Goal: Check status: Check status

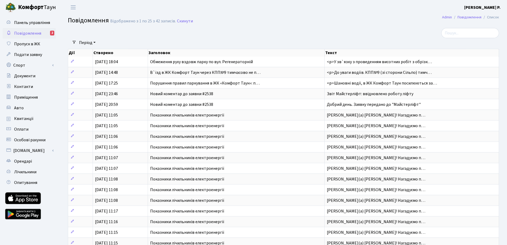
select select "25"
click at [28, 117] on span "Квитанції" at bounding box center [23, 119] width 19 height 6
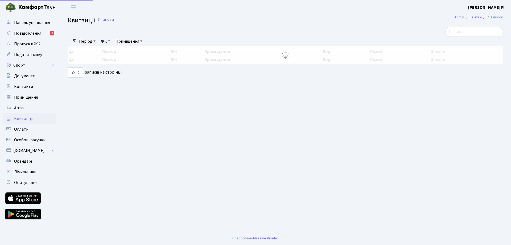
select select "25"
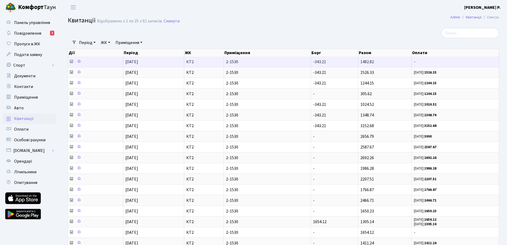
click at [342, 62] on td "-343.21" at bounding box center [334, 61] width 47 height 10
click at [257, 60] on span "2-1530" at bounding box center [267, 62] width 83 height 4
click at [71, 62] on icon at bounding box center [71, 61] width 4 height 4
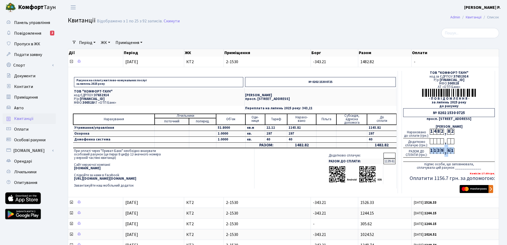
drag, startPoint x: 432, startPoint y: 149, endPoint x: 455, endPoint y: 151, distance: 23.2
click at [455, 151] on div "РАЗОМ ДО СПЛАТИ (грн.): 1 1 3 9 , 6 1" at bounding box center [450, 153] width 92 height 10
copy div "1 1 3 9 , 6 1"
click at [432, 151] on div "1" at bounding box center [431, 151] width 3 height 6
drag, startPoint x: 430, startPoint y: 151, endPoint x: 471, endPoint y: 151, distance: 40.2
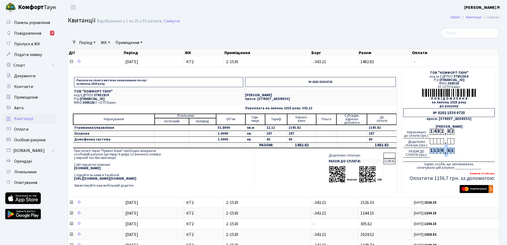
click at [471, 151] on div "РАЗОМ ДО СПЛАТИ (грн.): 1 1 3 9 , 6 1" at bounding box center [450, 153] width 92 height 10
copy td "1 1 3 9 , 6 1"
